Goal: Find specific page/section

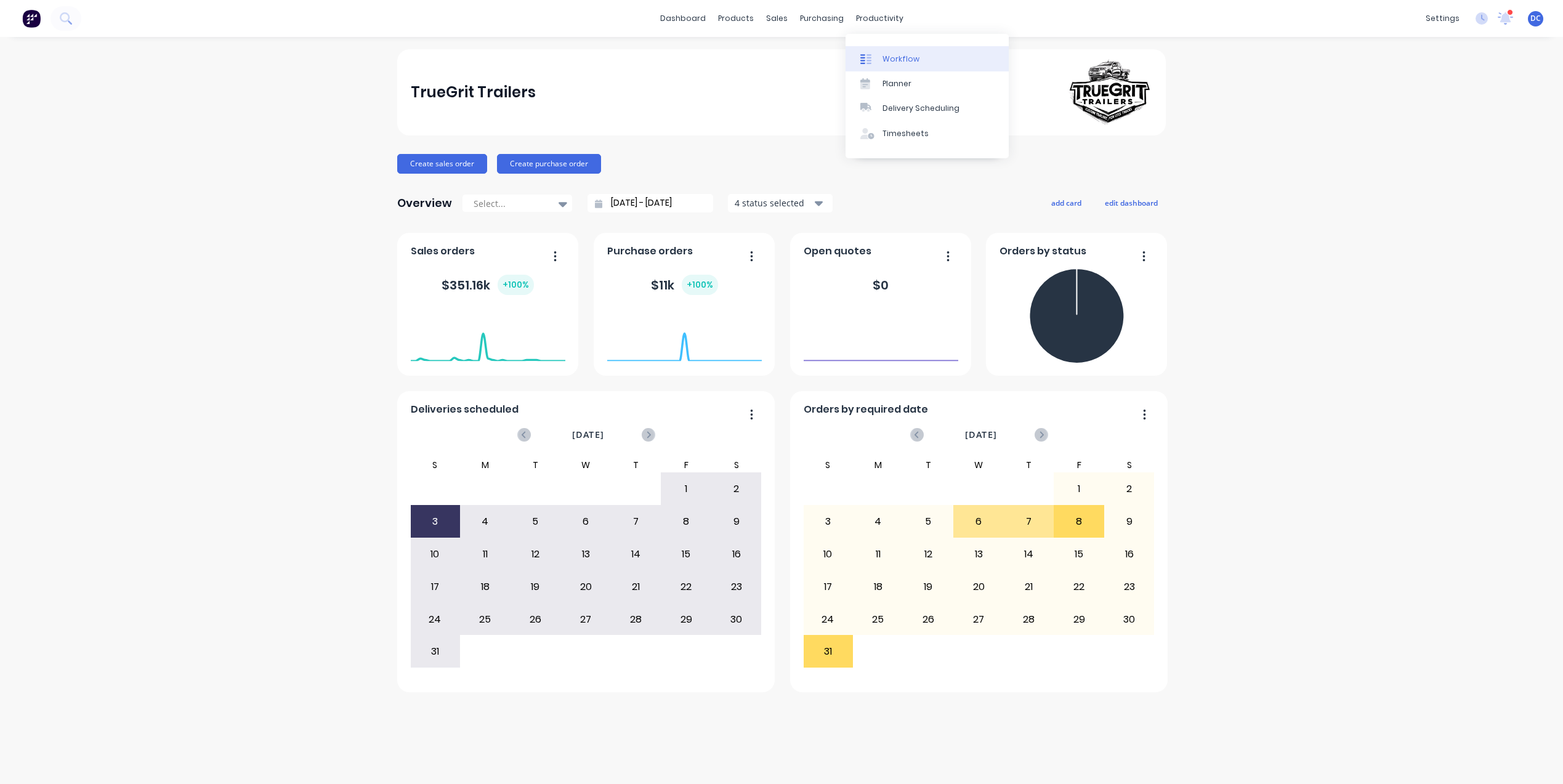
click at [892, 56] on div "Workflow" at bounding box center [901, 59] width 37 height 11
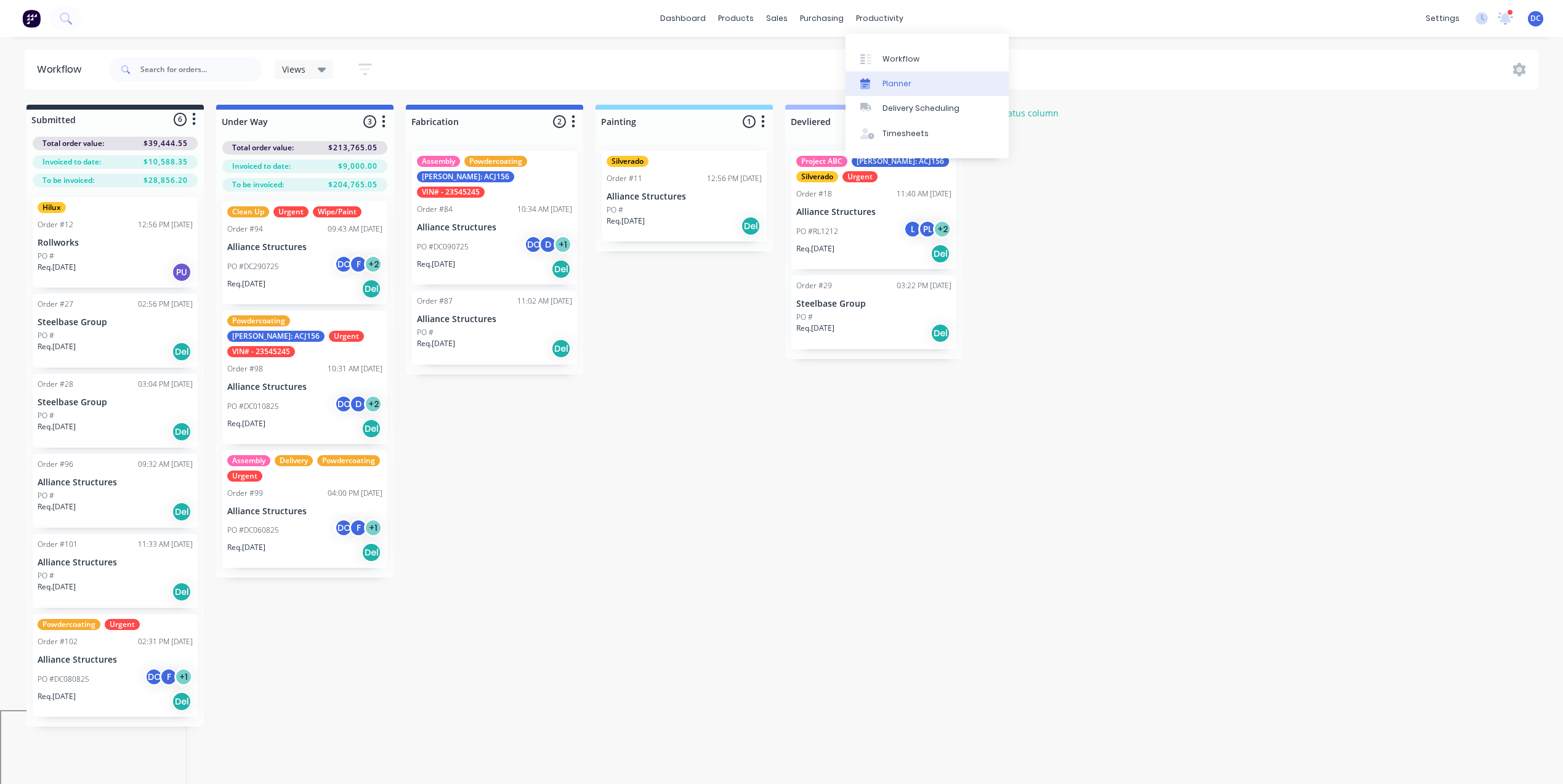
click at [901, 88] on div "Planner" at bounding box center [897, 84] width 29 height 11
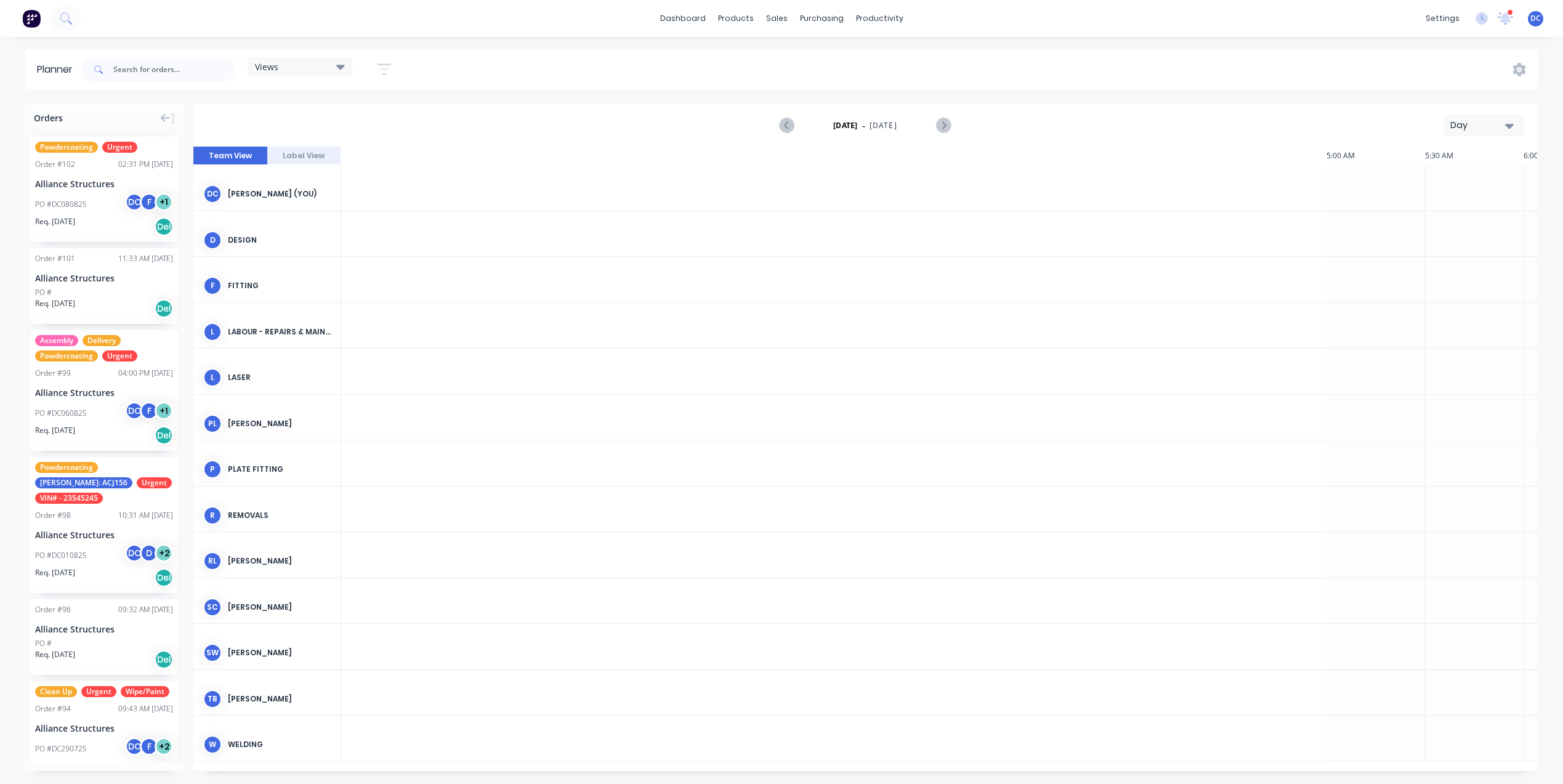
scroll to position [0, 1774]
click at [879, 59] on link "Workflow" at bounding box center [927, 58] width 164 height 25
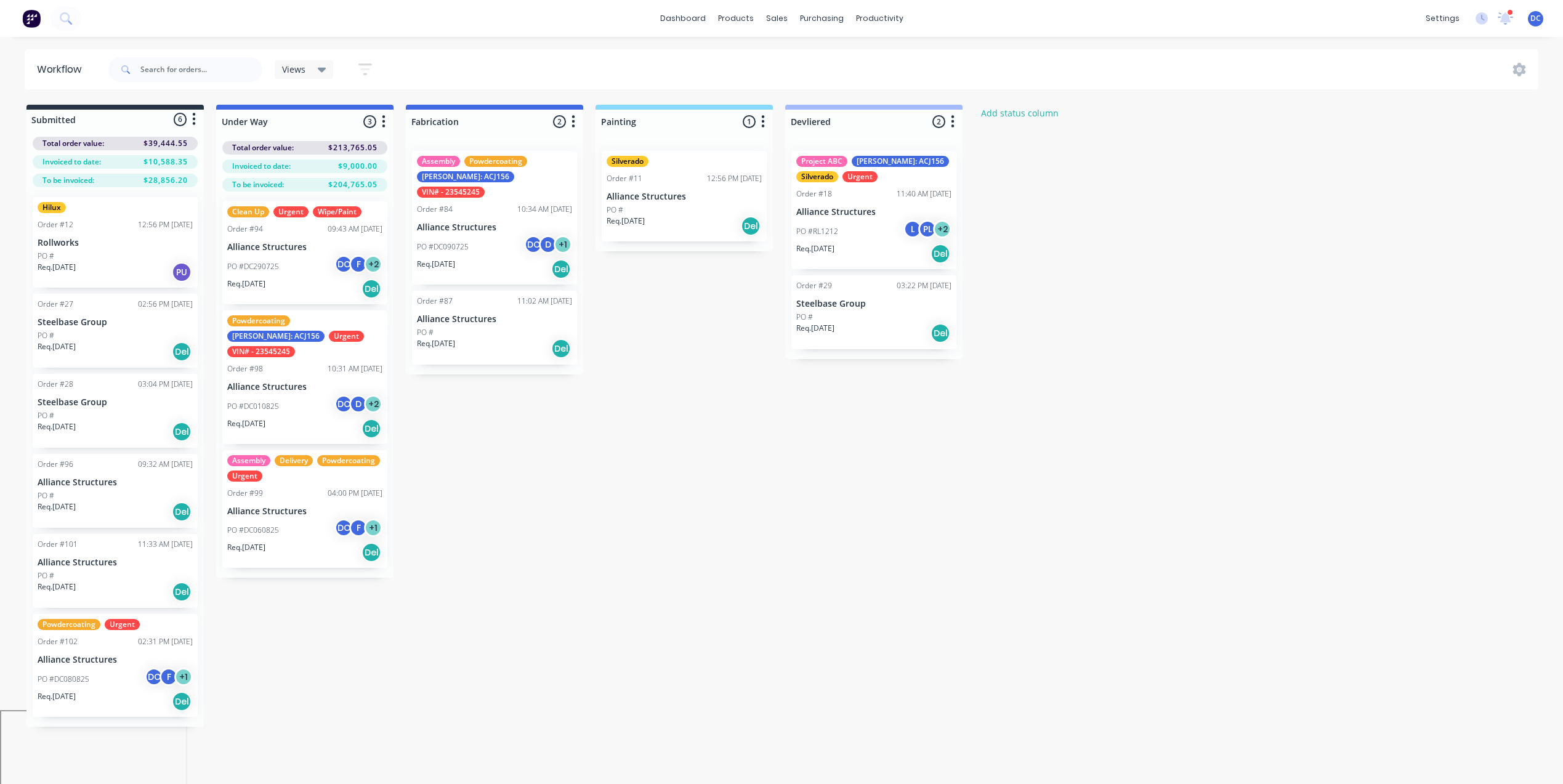
click at [759, 328] on div "Submitted 6 Status colour #273444 hex #273444 Save Cancel Summaries Total order…" at bounding box center [660, 416] width 1340 height 622
click at [764, 117] on icon "button" at bounding box center [764, 121] width 3 height 12
click at [637, 463] on div "Submitted 6 Status colour #273444 hex #273444 Save Cancel Summaries Total order…" at bounding box center [660, 416] width 1340 height 622
